Goal: Use online tool/utility: Use online tool/utility

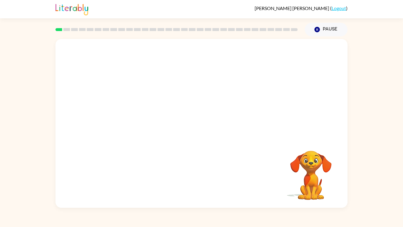
click at [188, 90] on video "Your browser must support playing .mp4 files to use Literably. Please try using…" at bounding box center [201, 88] width 292 height 99
click at [201, 133] on button "button" at bounding box center [202, 126] width 38 height 22
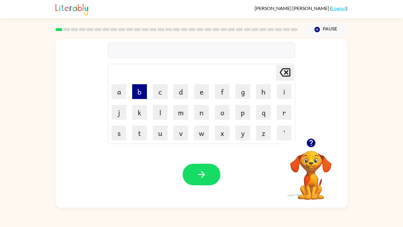
click at [143, 91] on button "b" at bounding box center [139, 91] width 15 height 15
click at [201, 97] on button "e" at bounding box center [201, 91] width 15 height 15
click at [287, 110] on button "r" at bounding box center [284, 112] width 15 height 15
click at [183, 90] on button "d" at bounding box center [180, 91] width 15 height 15
click at [289, 115] on button "r" at bounding box center [284, 112] width 15 height 15
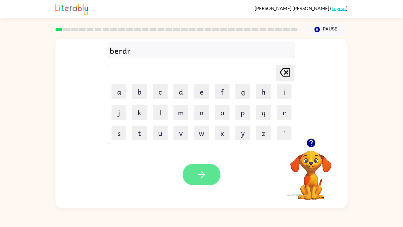
click at [196, 173] on button "button" at bounding box center [202, 174] width 38 height 22
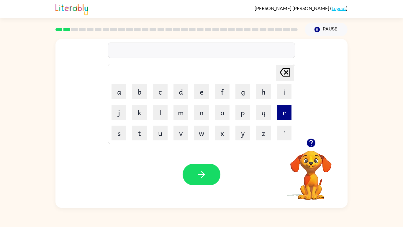
click at [288, 116] on button "r" at bounding box center [284, 112] width 15 height 15
click at [117, 89] on button "a" at bounding box center [118, 91] width 15 height 15
click at [205, 113] on button "n" at bounding box center [201, 112] width 15 height 15
click at [175, 87] on button "d" at bounding box center [180, 91] width 15 height 15
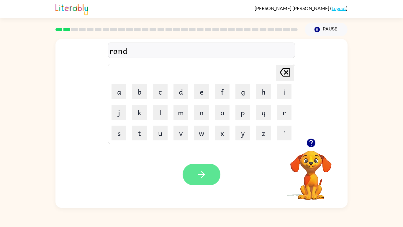
click at [203, 172] on icon "button" at bounding box center [201, 174] width 10 height 10
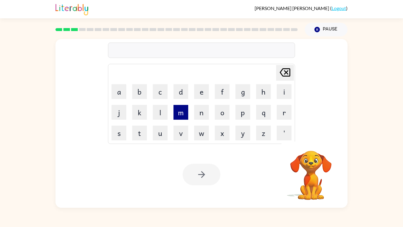
click at [179, 113] on button "m" at bounding box center [180, 112] width 15 height 15
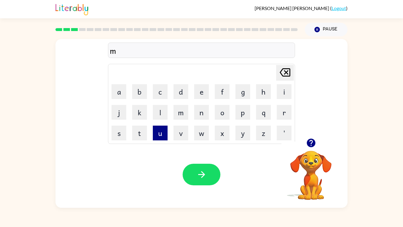
click at [162, 130] on button "u" at bounding box center [160, 132] width 15 height 15
click at [114, 132] on button "s" at bounding box center [118, 132] width 15 height 15
click at [259, 96] on button "h" at bounding box center [263, 91] width 15 height 15
click at [205, 95] on button "e" at bounding box center [201, 91] width 15 height 15
click at [204, 105] on button "n" at bounding box center [201, 112] width 15 height 15
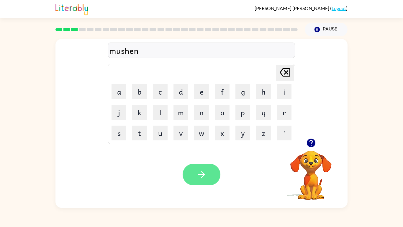
click at [206, 183] on button "button" at bounding box center [202, 174] width 38 height 22
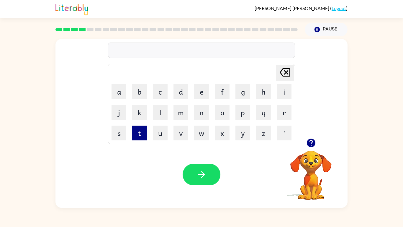
click at [137, 133] on button "t" at bounding box center [139, 132] width 15 height 15
click at [283, 115] on button "r" at bounding box center [284, 112] width 15 height 15
click at [116, 94] on button "a" at bounding box center [118, 91] width 15 height 15
click at [206, 114] on button "n" at bounding box center [201, 112] width 15 height 15
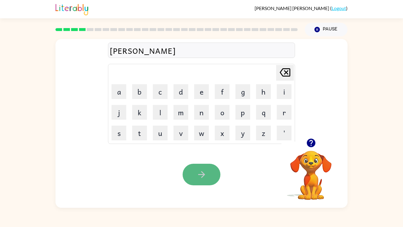
click at [214, 172] on button "button" at bounding box center [202, 174] width 38 height 22
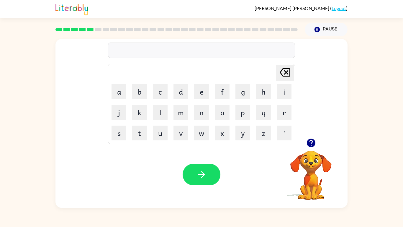
click at [184, 100] on td "d" at bounding box center [181, 91] width 20 height 20
click at [182, 96] on button "d" at bounding box center [180, 91] width 15 height 15
click at [201, 91] on button "e" at bounding box center [201, 91] width 15 height 15
click at [226, 91] on button "f" at bounding box center [222, 91] width 15 height 15
click at [199, 92] on button "e" at bounding box center [201, 91] width 15 height 15
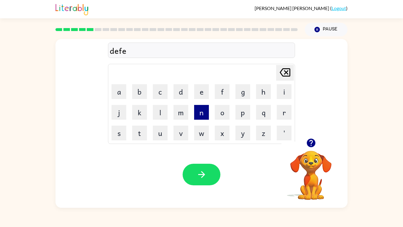
click at [198, 113] on button "n" at bounding box center [201, 112] width 15 height 15
click at [162, 93] on button "c" at bounding box center [160, 91] width 15 height 15
click at [286, 91] on button "i" at bounding box center [284, 91] width 15 height 15
click at [180, 130] on button "v" at bounding box center [180, 132] width 15 height 15
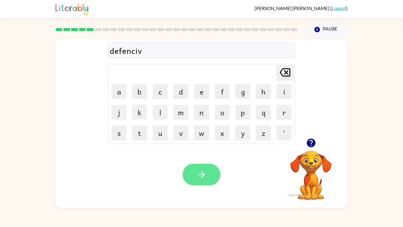
click at [200, 180] on button "button" at bounding box center [202, 174] width 38 height 22
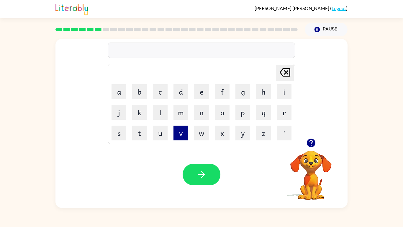
click at [183, 134] on button "v" at bounding box center [180, 132] width 15 height 15
click at [201, 89] on button "e" at bounding box center [201, 91] width 15 height 15
click at [161, 89] on button "c" at bounding box center [160, 91] width 15 height 15
click at [138, 116] on button "k" at bounding box center [139, 112] width 15 height 15
click at [120, 98] on button "a" at bounding box center [118, 91] width 15 height 15
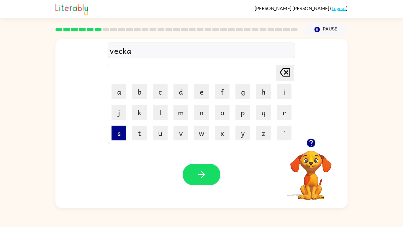
click at [119, 129] on button "s" at bounding box center [118, 132] width 15 height 15
click at [265, 91] on button "h" at bounding box center [263, 91] width 15 height 15
click at [205, 110] on button "n" at bounding box center [201, 112] width 15 height 15
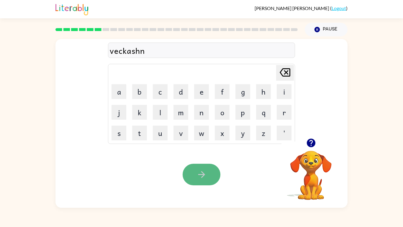
click at [205, 168] on button "button" at bounding box center [202, 174] width 38 height 22
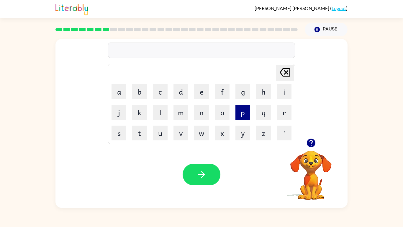
click at [247, 113] on button "p" at bounding box center [242, 112] width 15 height 15
click at [223, 116] on button "o" at bounding box center [222, 112] width 15 height 15
click at [146, 136] on button "t" at bounding box center [139, 132] width 15 height 15
click at [223, 113] on button "o" at bounding box center [222, 112] width 15 height 15
click at [162, 113] on button "l" at bounding box center [160, 112] width 15 height 15
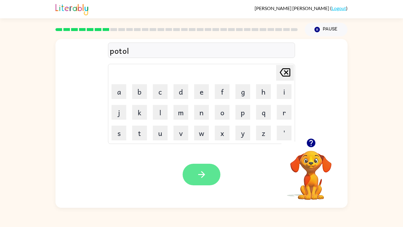
click at [213, 175] on button "button" at bounding box center [202, 174] width 38 height 22
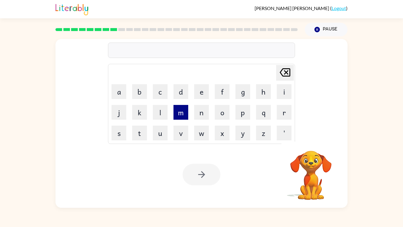
click at [179, 110] on button "m" at bounding box center [180, 112] width 15 height 15
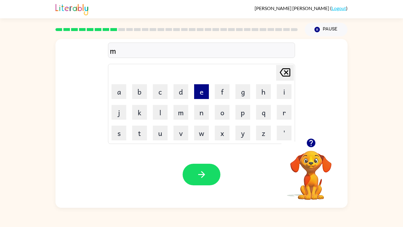
click at [200, 91] on button "e" at bounding box center [201, 91] width 15 height 15
click at [282, 89] on button "i" at bounding box center [284, 91] width 15 height 15
click at [164, 88] on button "c" at bounding box center [160, 91] width 15 height 15
click at [143, 107] on button "k" at bounding box center [139, 112] width 15 height 15
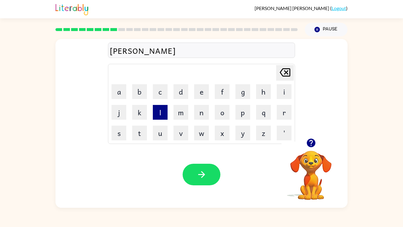
click at [161, 108] on button "l" at bounding box center [160, 112] width 15 height 15
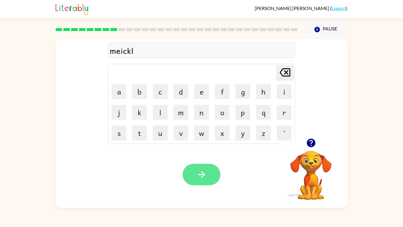
click at [198, 169] on icon "button" at bounding box center [201, 174] width 10 height 10
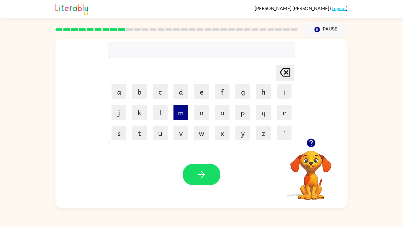
click at [179, 114] on button "m" at bounding box center [180, 112] width 15 height 15
click at [289, 97] on button "i" at bounding box center [284, 91] width 15 height 15
click at [178, 93] on button "d" at bounding box center [180, 91] width 15 height 15
click at [179, 116] on button "m" at bounding box center [180, 112] width 15 height 15
click at [224, 111] on button "o" at bounding box center [222, 112] width 15 height 15
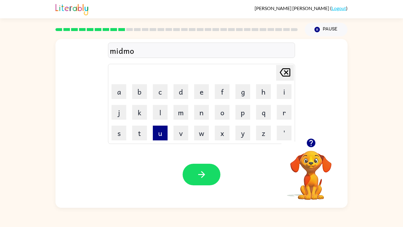
click at [160, 138] on button "u" at bounding box center [160, 132] width 15 height 15
click at [205, 112] on button "n" at bounding box center [201, 112] width 15 height 15
click at [289, 93] on button "i" at bounding box center [284, 91] width 15 height 15
click at [204, 115] on button "n" at bounding box center [201, 112] width 15 height 15
click at [247, 94] on button "g" at bounding box center [242, 91] width 15 height 15
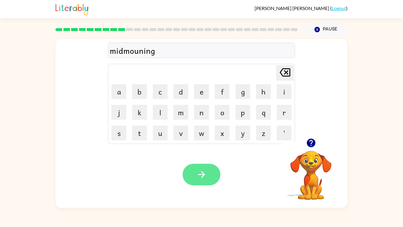
click at [198, 171] on icon "button" at bounding box center [201, 174] width 10 height 10
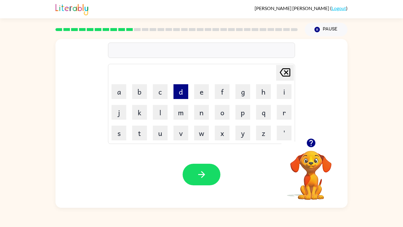
click at [181, 91] on button "d" at bounding box center [180, 91] width 15 height 15
click at [286, 91] on button "i" at bounding box center [284, 91] width 15 height 15
click at [122, 128] on button "s" at bounding box center [118, 132] width 15 height 15
click at [161, 97] on button "c" at bounding box center [160, 91] width 15 height 15
click at [262, 87] on button "h" at bounding box center [263, 91] width 15 height 15
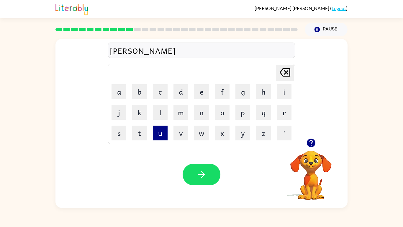
click at [161, 132] on button "u" at bounding box center [160, 132] width 15 height 15
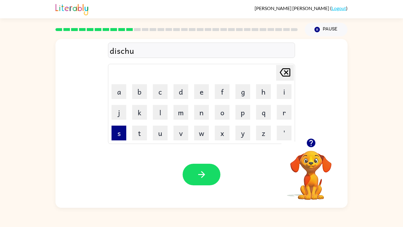
click at [114, 132] on button "s" at bounding box center [118, 132] width 15 height 15
click at [138, 132] on button "t" at bounding box center [139, 132] width 15 height 15
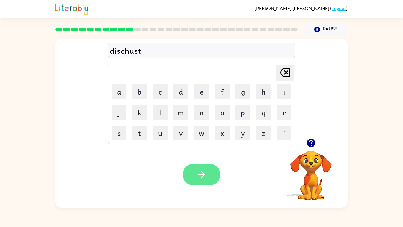
click at [201, 173] on icon "button" at bounding box center [201, 174] width 10 height 10
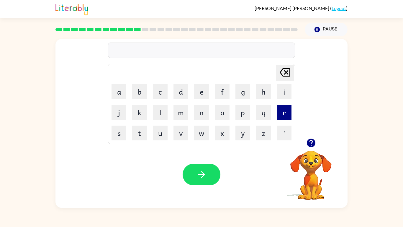
click at [284, 116] on button "r" at bounding box center [284, 112] width 15 height 15
click at [217, 114] on button "o" at bounding box center [222, 112] width 15 height 15
click at [164, 129] on button "u" at bounding box center [160, 132] width 15 height 15
click at [184, 90] on button "d" at bounding box center [180, 91] width 15 height 15
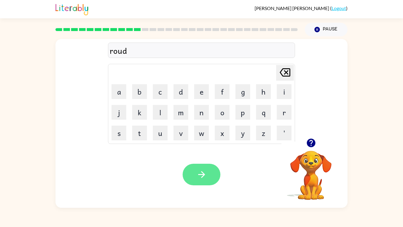
click at [215, 173] on button "button" at bounding box center [202, 174] width 38 height 22
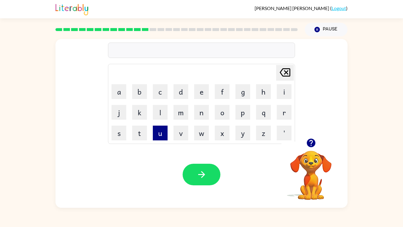
click at [160, 133] on button "u" at bounding box center [160, 132] width 15 height 15
click at [241, 114] on button "p" at bounding box center [242, 112] width 15 height 15
click at [242, 93] on button "g" at bounding box center [242, 91] width 15 height 15
click at [288, 110] on button "r" at bounding box center [284, 112] width 15 height 15
click at [121, 97] on button "a" at bounding box center [118, 91] width 15 height 15
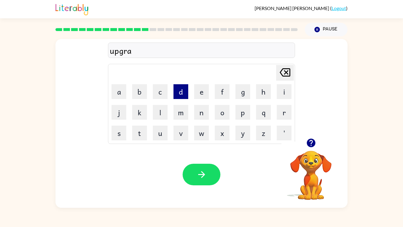
click at [178, 93] on button "d" at bounding box center [180, 91] width 15 height 15
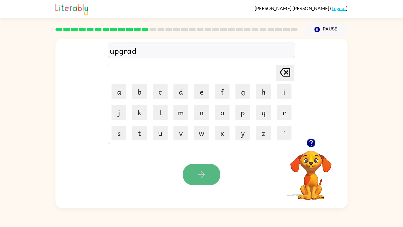
click at [200, 176] on icon "button" at bounding box center [201, 174] width 10 height 10
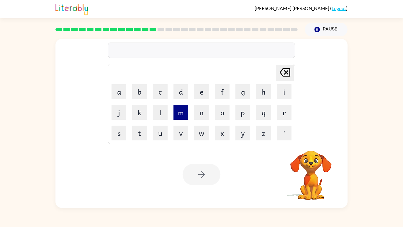
click at [183, 116] on button "m" at bounding box center [180, 112] width 15 height 15
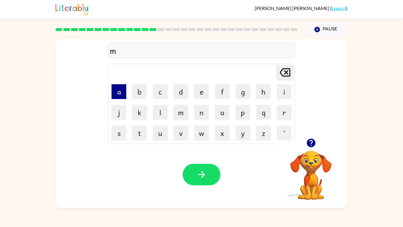
click at [122, 93] on button "a" at bounding box center [118, 91] width 15 height 15
click at [185, 90] on button "d" at bounding box center [180, 91] width 15 height 15
click at [207, 111] on button "n" at bounding box center [201, 112] width 15 height 15
click at [283, 97] on button "i" at bounding box center [284, 91] width 15 height 15
click at [123, 133] on button "s" at bounding box center [118, 132] width 15 height 15
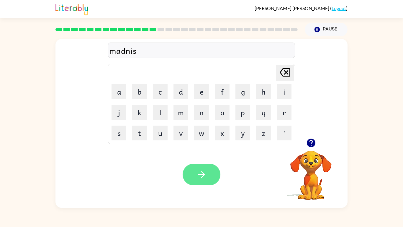
click at [188, 166] on button "button" at bounding box center [202, 174] width 38 height 22
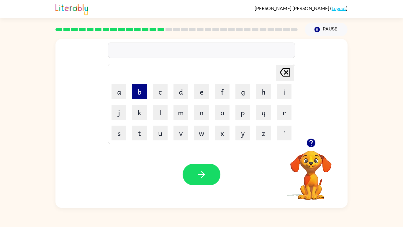
click at [143, 91] on button "b" at bounding box center [139, 91] width 15 height 15
click at [219, 108] on button "o" at bounding box center [222, 112] width 15 height 15
click at [204, 115] on button "n" at bounding box center [201, 112] width 15 height 15
click at [204, 99] on button "e" at bounding box center [201, 91] width 15 height 15
click at [118, 136] on button "s" at bounding box center [118, 132] width 15 height 15
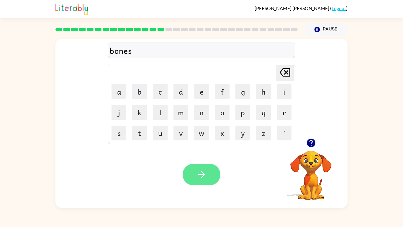
click at [208, 173] on button "button" at bounding box center [202, 174] width 38 height 22
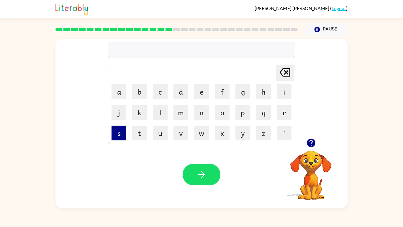
click at [121, 130] on button "s" at bounding box center [118, 132] width 15 height 15
click at [220, 112] on button "o" at bounding box center [222, 112] width 15 height 15
click at [183, 114] on button "m" at bounding box center [180, 112] width 15 height 15
click at [205, 99] on td "e" at bounding box center [201, 91] width 20 height 20
click at [202, 93] on button "e" at bounding box center [201, 91] width 15 height 15
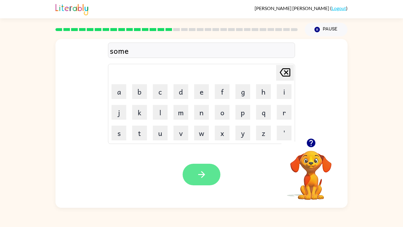
click at [205, 173] on icon "button" at bounding box center [201, 174] width 10 height 10
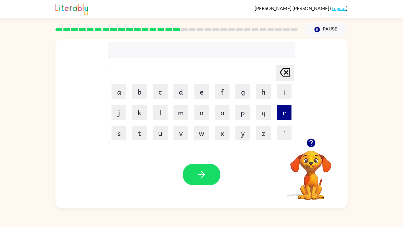
click at [282, 115] on button "r" at bounding box center [284, 112] width 15 height 15
click at [122, 91] on button "a" at bounding box center [118, 91] width 15 height 15
click at [178, 118] on button "m" at bounding box center [180, 112] width 15 height 15
click at [204, 90] on button "e" at bounding box center [201, 91] width 15 height 15
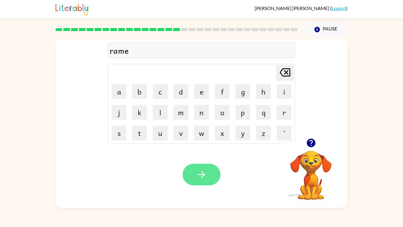
click at [197, 176] on icon "button" at bounding box center [201, 174] width 10 height 10
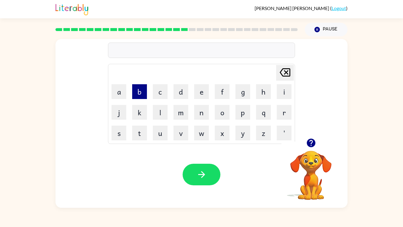
click at [140, 89] on button "b" at bounding box center [139, 91] width 15 height 15
click at [284, 107] on button "r" at bounding box center [284, 112] width 15 height 15
click at [283, 92] on button "i" at bounding box center [284, 91] width 15 height 15
click at [180, 112] on button "m" at bounding box center [180, 112] width 15 height 15
click at [280, 88] on button "i" at bounding box center [284, 91] width 15 height 15
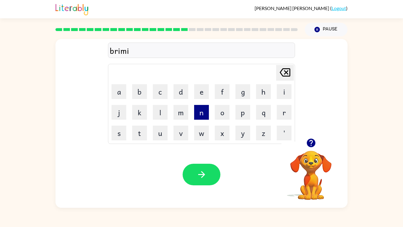
click at [198, 115] on button "n" at bounding box center [201, 112] width 15 height 15
click at [247, 87] on button "g" at bounding box center [242, 91] width 15 height 15
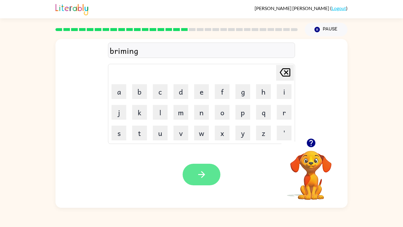
click at [205, 168] on button "button" at bounding box center [202, 174] width 38 height 22
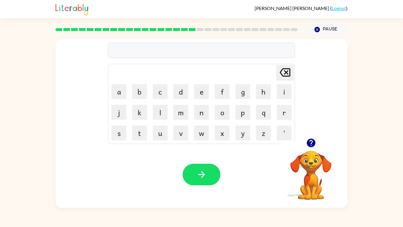
click at [313, 172] on video "Your browser must support playing .mp4 files to use Literably. Please try using…" at bounding box center [310, 170] width 59 height 59
click at [312, 140] on icon "button" at bounding box center [310, 142] width 9 height 9
click at [279, 111] on button "r" at bounding box center [284, 112] width 15 height 15
click at [203, 93] on button "e" at bounding box center [201, 91] width 15 height 15
click at [123, 130] on button "s" at bounding box center [118, 132] width 15 height 15
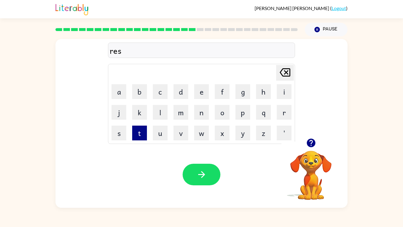
click at [133, 132] on button "t" at bounding box center [139, 132] width 15 height 15
click at [279, 91] on button "i" at bounding box center [284, 91] width 15 height 15
click at [143, 106] on button "k" at bounding box center [139, 112] width 15 height 15
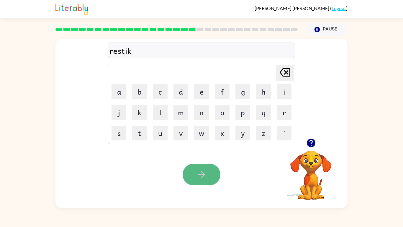
click at [193, 167] on button "button" at bounding box center [202, 174] width 38 height 22
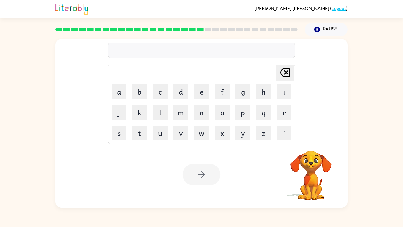
click at [119, 99] on td "a" at bounding box center [119, 91] width 20 height 20
click at [121, 95] on button "a" at bounding box center [118, 91] width 15 height 15
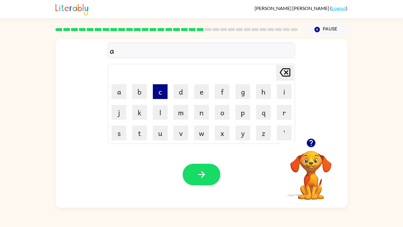
click at [160, 95] on button "c" at bounding box center [160, 91] width 15 height 15
click at [259, 95] on button "h" at bounding box center [263, 91] width 15 height 15
click at [201, 132] on button "w" at bounding box center [201, 132] width 15 height 15
click at [117, 93] on button "a" at bounding box center [118, 91] width 15 height 15
click at [236, 132] on button "y" at bounding box center [242, 132] width 15 height 15
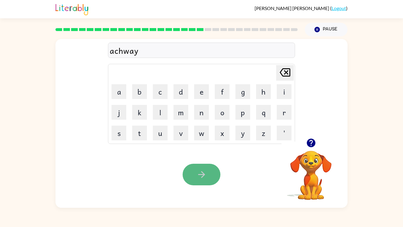
click at [205, 176] on icon "button" at bounding box center [201, 174] width 10 height 10
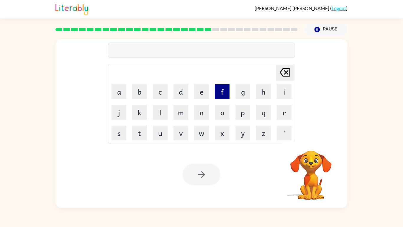
click at [225, 91] on button "f" at bounding box center [222, 91] width 15 height 15
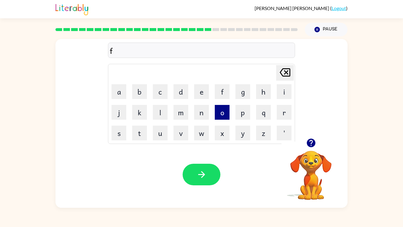
click at [218, 113] on button "o" at bounding box center [222, 112] width 15 height 15
click at [161, 112] on button "l" at bounding box center [160, 112] width 15 height 15
click at [226, 114] on button "o" at bounding box center [222, 112] width 15 height 15
click at [183, 92] on button "d" at bounding box center [180, 91] width 15 height 15
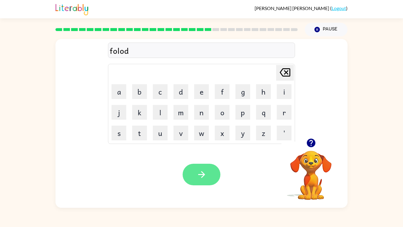
click at [204, 174] on icon "button" at bounding box center [201, 174] width 7 height 7
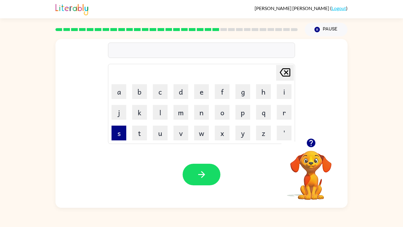
click at [122, 134] on button "s" at bounding box center [118, 132] width 15 height 15
click at [196, 91] on button "e" at bounding box center [201, 91] width 15 height 15
click at [198, 111] on button "n" at bounding box center [201, 112] width 15 height 15
click at [264, 115] on button "q" at bounding box center [263, 112] width 15 height 15
click at [285, 72] on icon "[PERSON_NAME] last character input" at bounding box center [285, 72] width 14 height 14
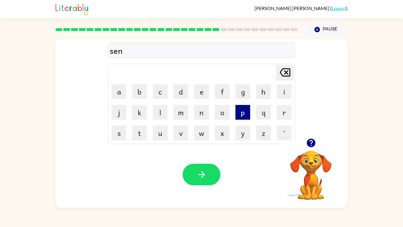
click at [240, 112] on button "p" at bounding box center [242, 112] width 15 height 15
click at [198, 95] on button "e" at bounding box center [201, 91] width 15 height 15
click at [287, 69] on icon "[PERSON_NAME] last character input" at bounding box center [285, 72] width 14 height 14
click at [243, 114] on button "p" at bounding box center [242, 112] width 15 height 15
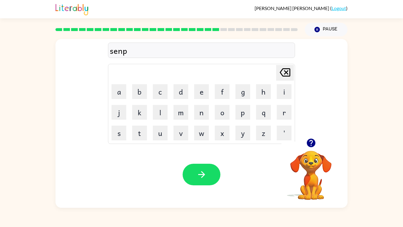
click at [314, 141] on icon "button" at bounding box center [310, 142] width 9 height 9
click at [204, 88] on button "e" at bounding box center [201, 91] width 15 height 15
click at [187, 94] on button "d" at bounding box center [180, 91] width 15 height 15
click at [201, 165] on button "button" at bounding box center [202, 174] width 38 height 22
click at [116, 134] on button "s" at bounding box center [118, 132] width 15 height 15
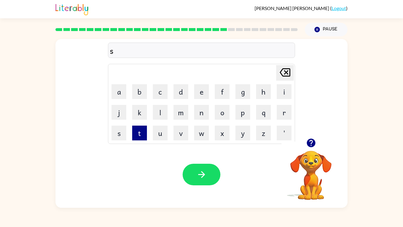
click at [142, 133] on button "t" at bounding box center [139, 132] width 15 height 15
click at [122, 94] on button "a" at bounding box center [118, 91] width 15 height 15
click at [204, 115] on button "n" at bounding box center [201, 112] width 15 height 15
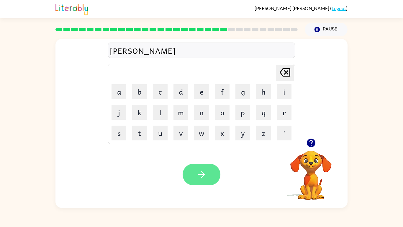
click at [207, 174] on button "button" at bounding box center [202, 174] width 38 height 22
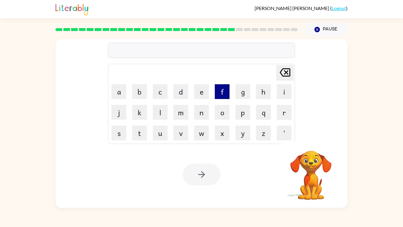
click at [222, 94] on button "f" at bounding box center [222, 91] width 15 height 15
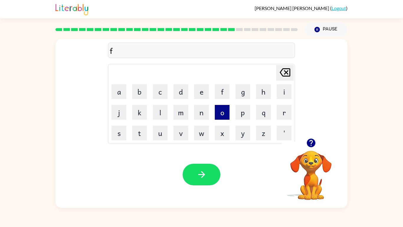
click at [224, 114] on button "o" at bounding box center [222, 112] width 15 height 15
click at [199, 132] on button "w" at bounding box center [201, 132] width 15 height 15
click at [202, 90] on button "e" at bounding box center [201, 91] width 15 height 15
click at [179, 88] on button "d" at bounding box center [180, 91] width 15 height 15
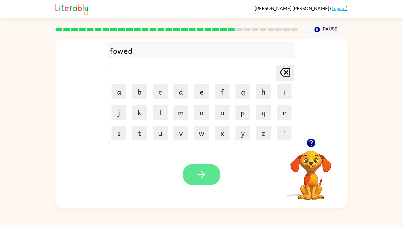
click at [195, 166] on button "button" at bounding box center [202, 174] width 38 height 22
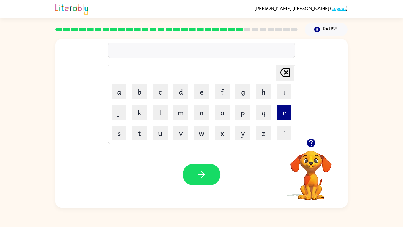
click at [283, 114] on button "r" at bounding box center [284, 112] width 15 height 15
click at [164, 116] on button "l" at bounding box center [160, 112] width 15 height 15
click at [122, 93] on button "a" at bounding box center [118, 91] width 15 height 15
click at [140, 132] on button "t" at bounding box center [139, 132] width 15 height 15
click at [205, 92] on button "e" at bounding box center [201, 91] width 15 height 15
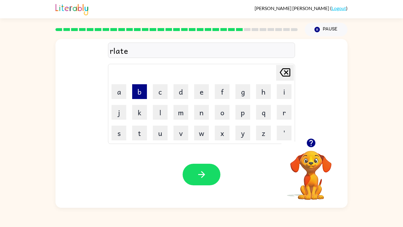
click at [140, 88] on button "b" at bounding box center [139, 91] width 15 height 15
click at [283, 70] on icon "[PERSON_NAME] last character input" at bounding box center [285, 72] width 14 height 14
click at [177, 91] on button "d" at bounding box center [180, 91] width 15 height 15
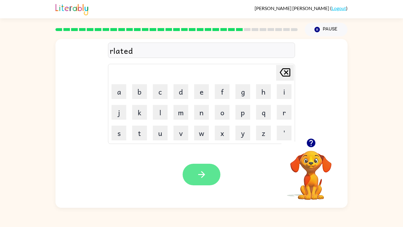
click at [201, 164] on button "button" at bounding box center [202, 174] width 38 height 22
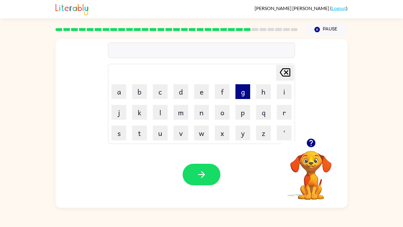
click at [247, 92] on button "g" at bounding box center [242, 91] width 15 height 15
click at [223, 110] on button "o" at bounding box center [222, 112] width 15 height 15
click at [186, 90] on button "d" at bounding box center [180, 91] width 15 height 15
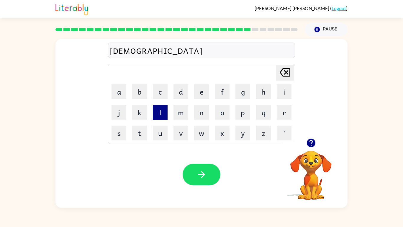
click at [166, 110] on button "l" at bounding box center [160, 112] width 15 height 15
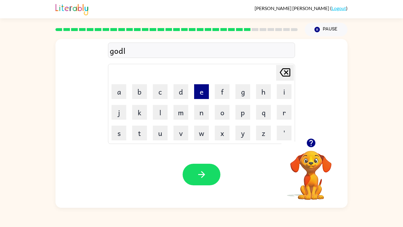
click at [202, 87] on button "e" at bounding box center [201, 91] width 15 height 15
click at [205, 112] on button "n" at bounding box center [201, 112] width 15 height 15
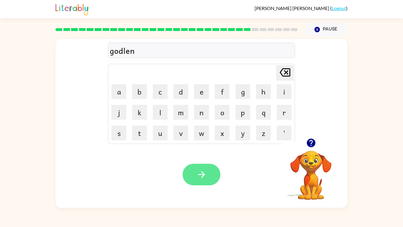
click at [205, 175] on icon "button" at bounding box center [201, 174] width 10 height 10
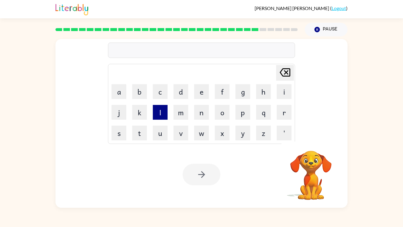
click at [161, 111] on button "l" at bounding box center [160, 112] width 15 height 15
click at [162, 137] on button "u" at bounding box center [160, 132] width 15 height 15
click at [177, 111] on button "m" at bounding box center [180, 112] width 15 height 15
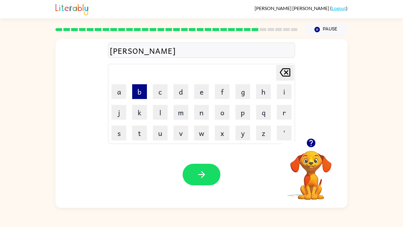
click at [139, 92] on button "b" at bounding box center [139, 91] width 15 height 15
click at [201, 92] on button "e" at bounding box center [201, 91] width 15 height 15
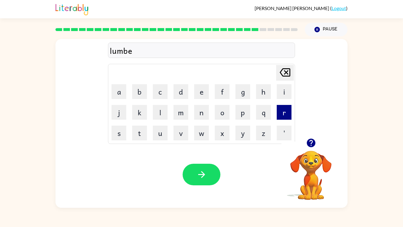
click at [287, 111] on button "r" at bounding box center [284, 112] width 15 height 15
click at [122, 112] on button "j" at bounding box center [118, 112] width 15 height 15
click at [120, 92] on button "a" at bounding box center [118, 91] width 15 height 15
click at [161, 91] on button "c" at bounding box center [160, 91] width 15 height 15
click at [135, 117] on button "k" at bounding box center [139, 112] width 15 height 15
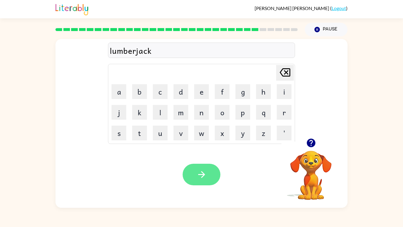
click at [200, 173] on icon "button" at bounding box center [201, 174] width 10 height 10
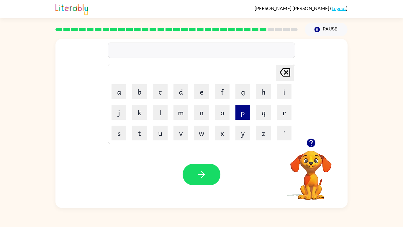
click at [242, 110] on button "p" at bounding box center [242, 112] width 15 height 15
click at [199, 93] on button "e" at bounding box center [201, 91] width 15 height 15
click at [120, 132] on button "s" at bounding box center [118, 132] width 15 height 15
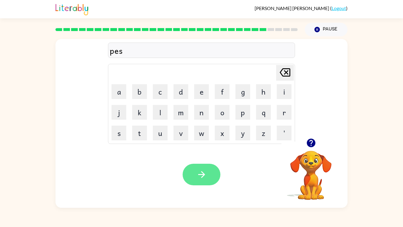
click at [198, 170] on icon "button" at bounding box center [201, 174] width 10 height 10
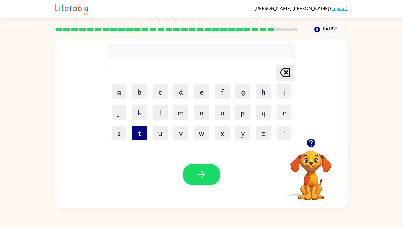
click at [136, 134] on button "t" at bounding box center [139, 132] width 15 height 15
click at [258, 97] on button "h" at bounding box center [263, 91] width 15 height 15
click at [281, 98] on button "i" at bounding box center [284, 91] width 15 height 15
click at [198, 116] on button "n" at bounding box center [201, 112] width 15 height 15
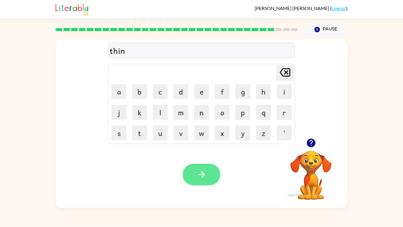
click at [202, 163] on button "button" at bounding box center [202, 174] width 38 height 22
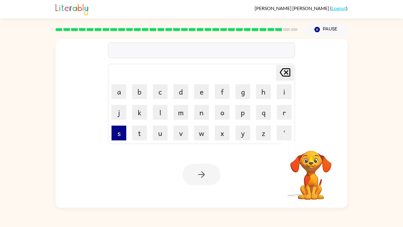
click at [123, 130] on button "s" at bounding box center [118, 132] width 15 height 15
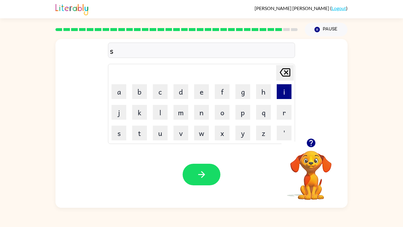
click at [280, 92] on button "i" at bounding box center [284, 91] width 15 height 15
click at [178, 134] on button "v" at bounding box center [180, 132] width 15 height 15
click at [201, 92] on button "e" at bounding box center [201, 91] width 15 height 15
click at [287, 108] on button "r" at bounding box center [284, 112] width 15 height 15
click at [122, 88] on button "a" at bounding box center [118, 91] width 15 height 15
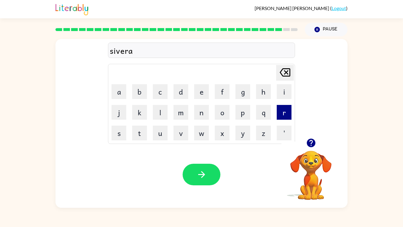
click at [285, 117] on button "r" at bounding box center [284, 112] width 15 height 15
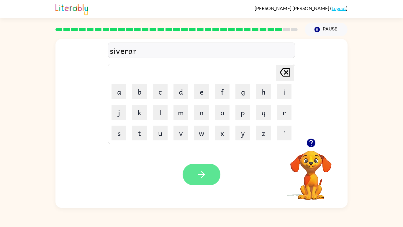
click at [198, 171] on icon "button" at bounding box center [201, 174] width 10 height 10
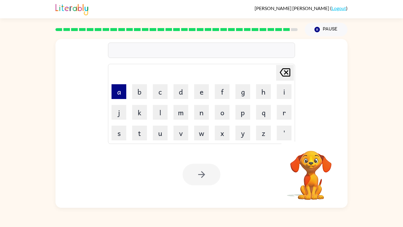
click at [117, 96] on button "a" at bounding box center [118, 91] width 15 height 15
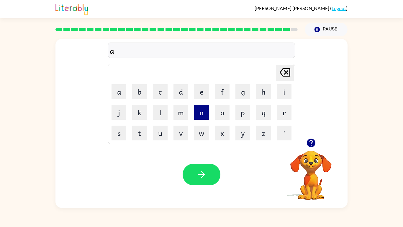
click at [197, 114] on button "n" at bounding box center [201, 112] width 15 height 15
click at [158, 127] on button "u" at bounding box center [160, 132] width 15 height 15
click at [225, 83] on td "f" at bounding box center [222, 91] width 20 height 20
click at [222, 90] on button "f" at bounding box center [222, 91] width 15 height 15
click at [120, 93] on button "a" at bounding box center [118, 91] width 15 height 15
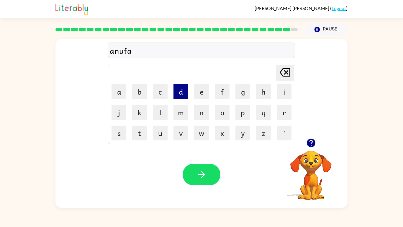
click at [186, 86] on button "d" at bounding box center [180, 91] width 15 height 15
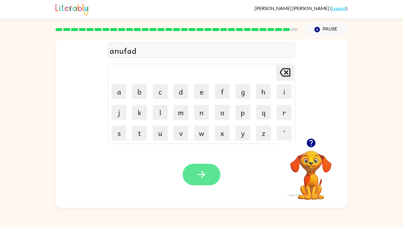
click at [199, 176] on icon "button" at bounding box center [201, 174] width 10 height 10
